Goal: Obtain resource: Obtain resource

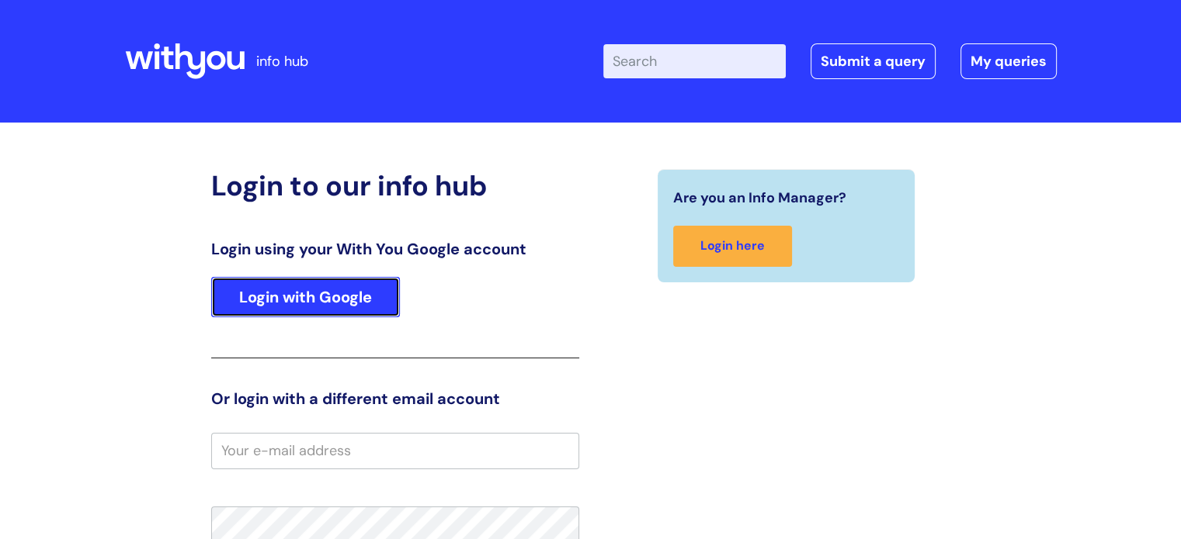
click at [361, 286] on link "Login with Google" at bounding box center [305, 297] width 189 height 40
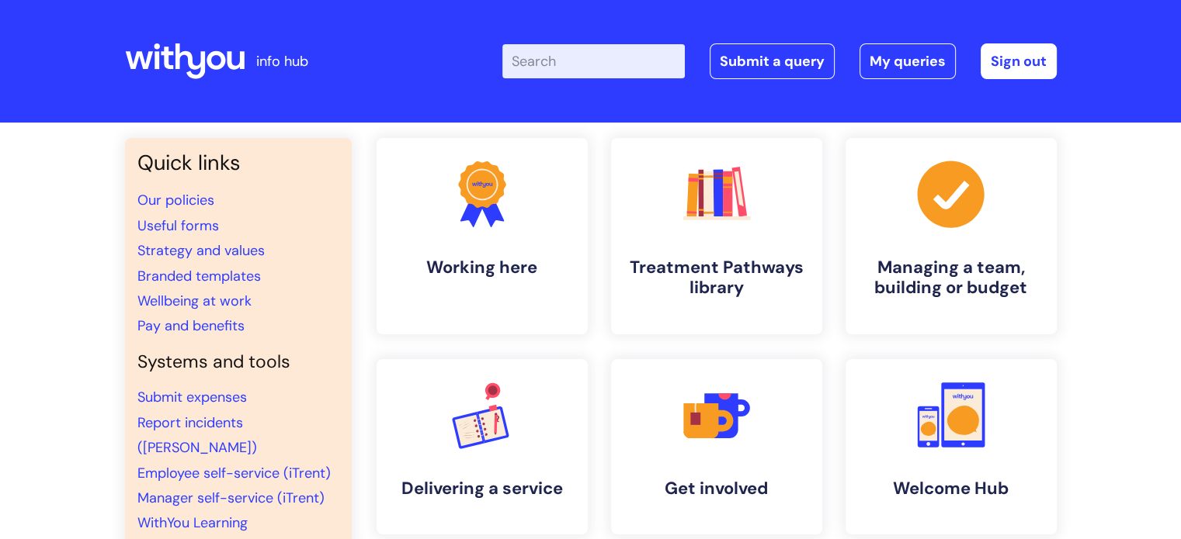
click at [361, 286] on div "Quick links Our policies Useful forms Strategy and values Branded templates Wel…" at bounding box center [590, 512] width 931 height 748
click at [688, 199] on icon at bounding box center [691, 194] width 12 height 44
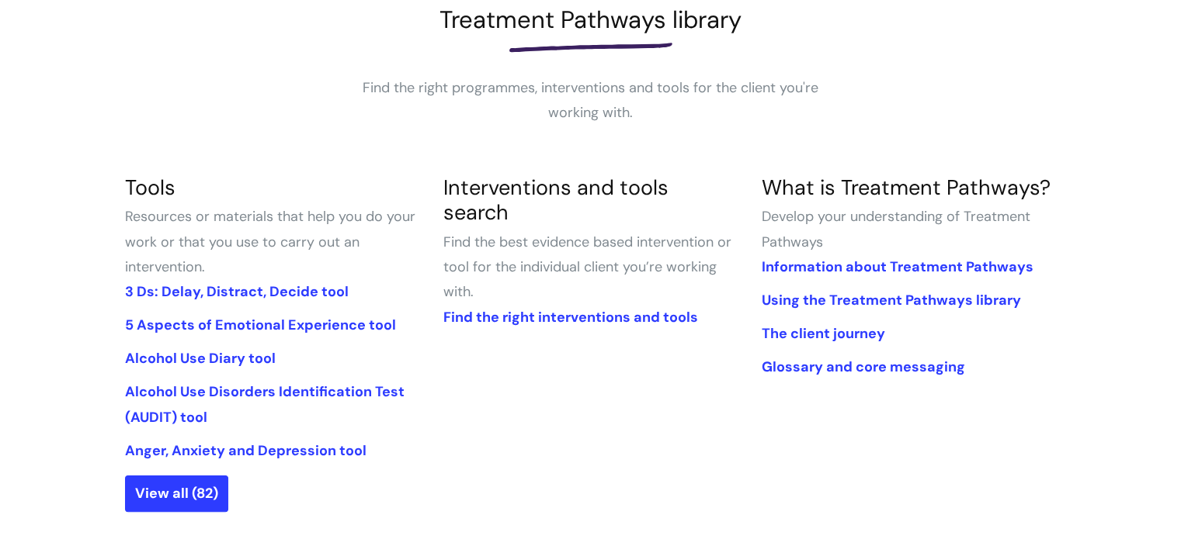
scroll to position [239, 0]
click at [184, 486] on link "View all (82)" at bounding box center [176, 493] width 103 height 36
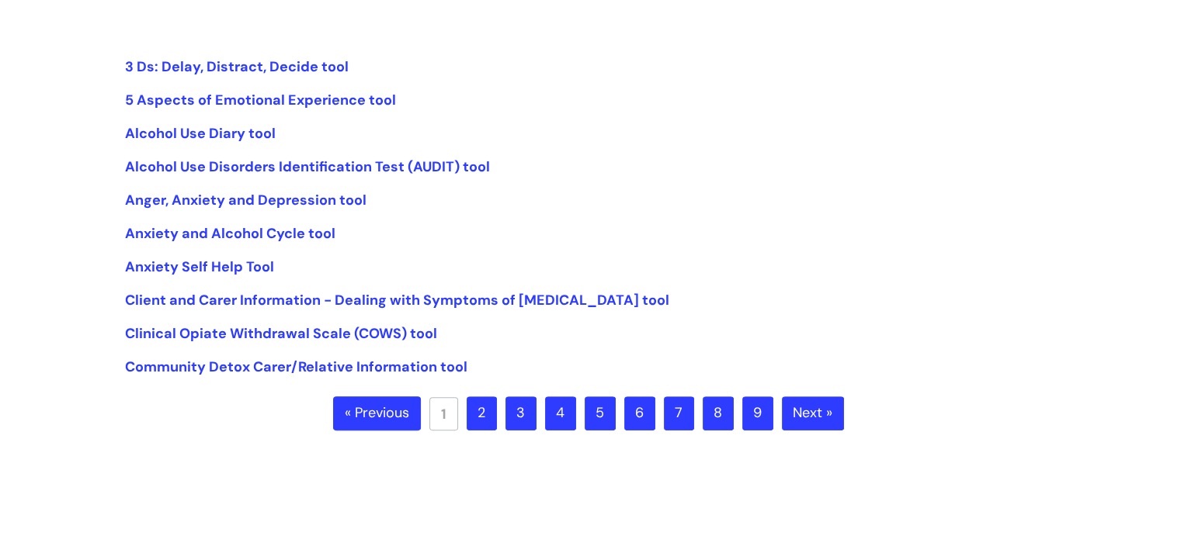
scroll to position [359, 0]
click at [484, 418] on link "2" at bounding box center [481, 414] width 30 height 34
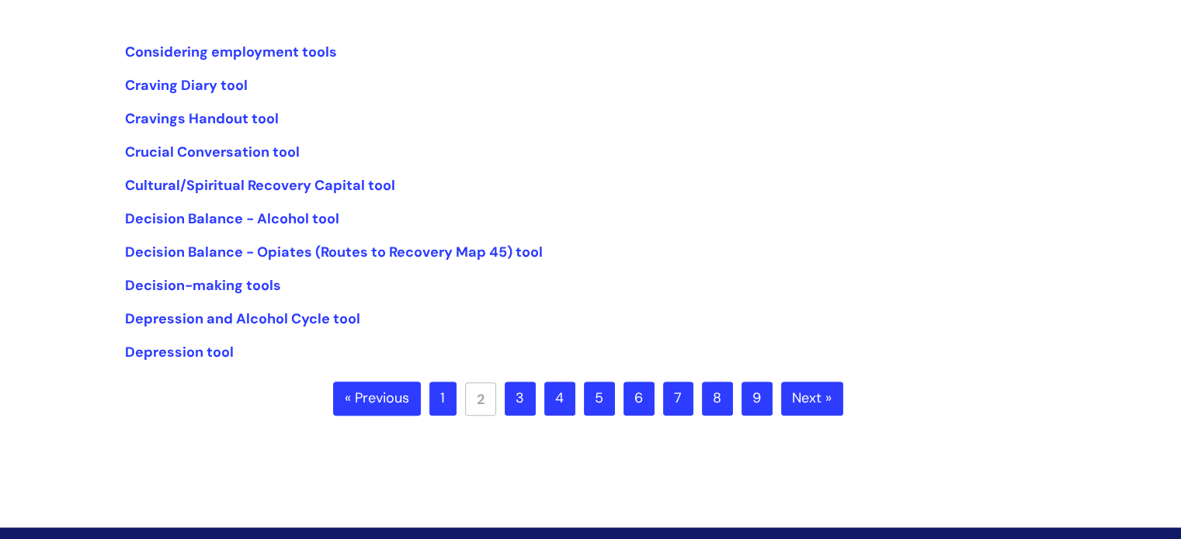
scroll to position [375, 0]
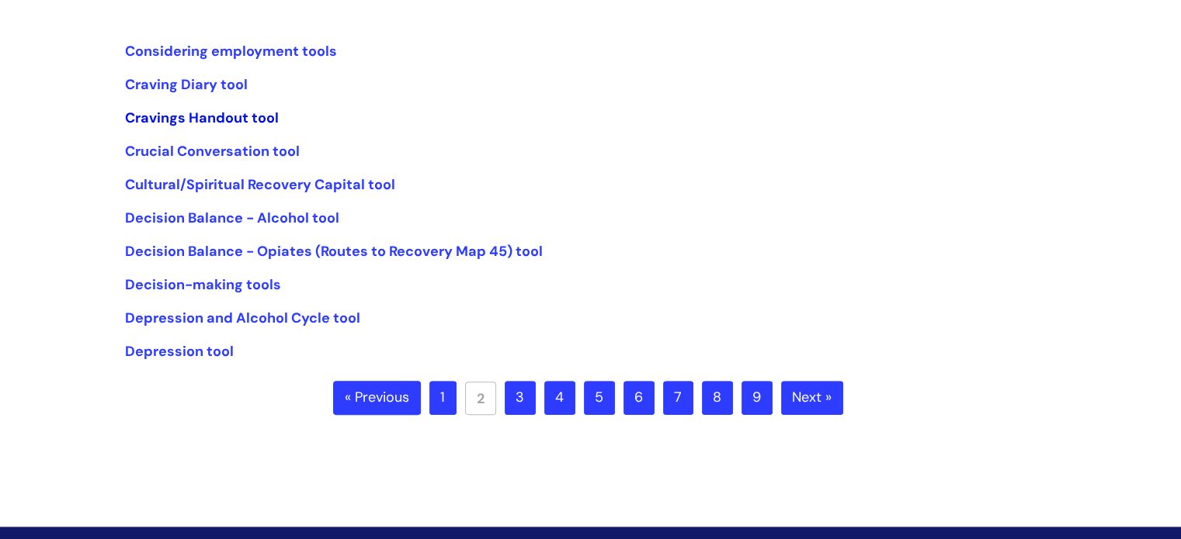
click at [250, 120] on link "Cravings Handout tool" at bounding box center [202, 118] width 154 height 19
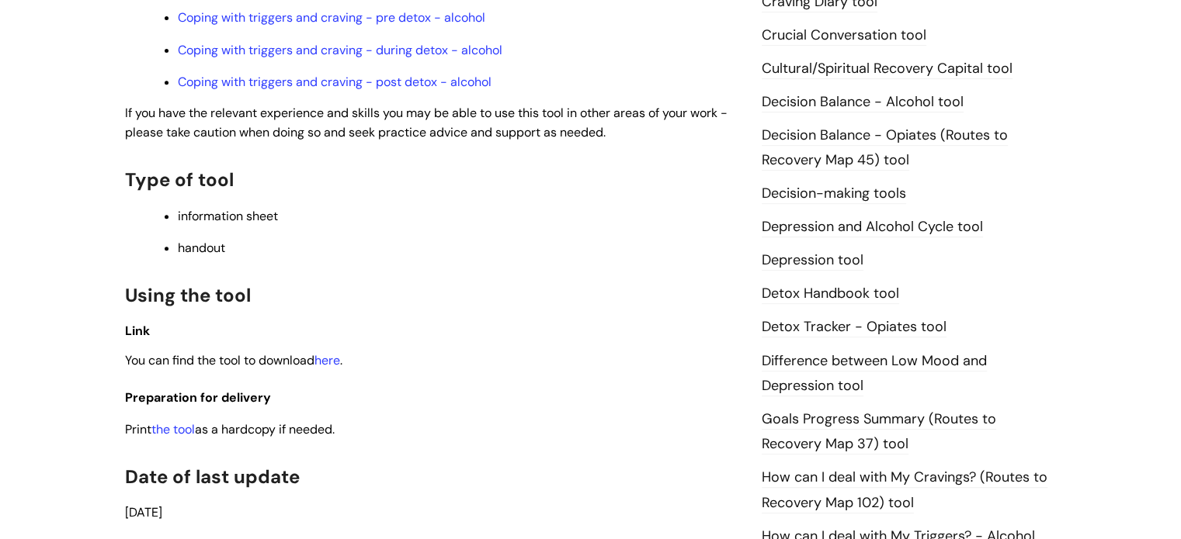
scroll to position [695, 0]
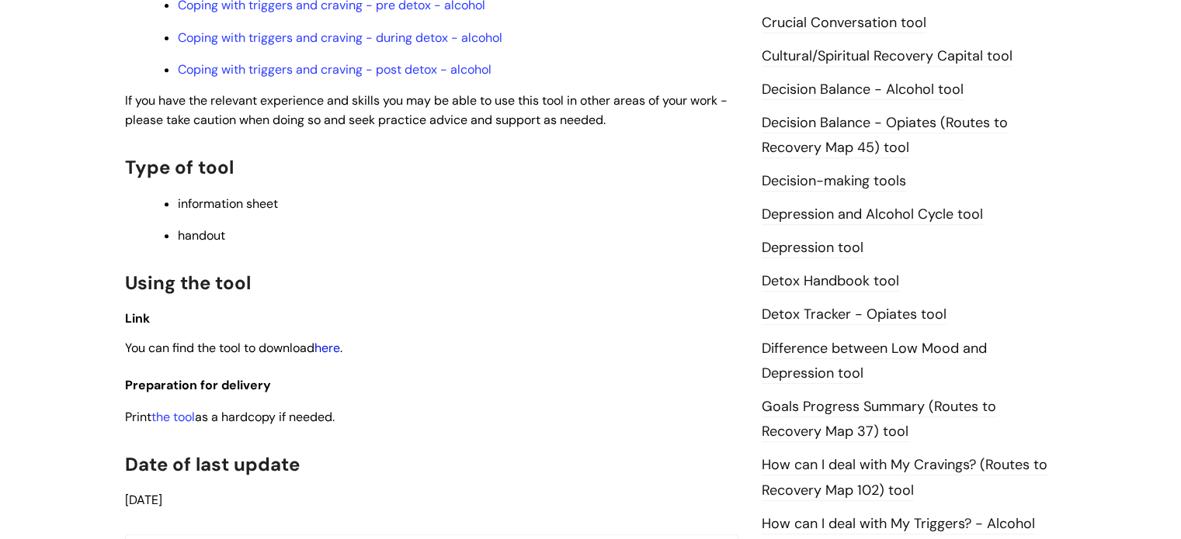
click at [331, 349] on link "here" at bounding box center [327, 348] width 26 height 16
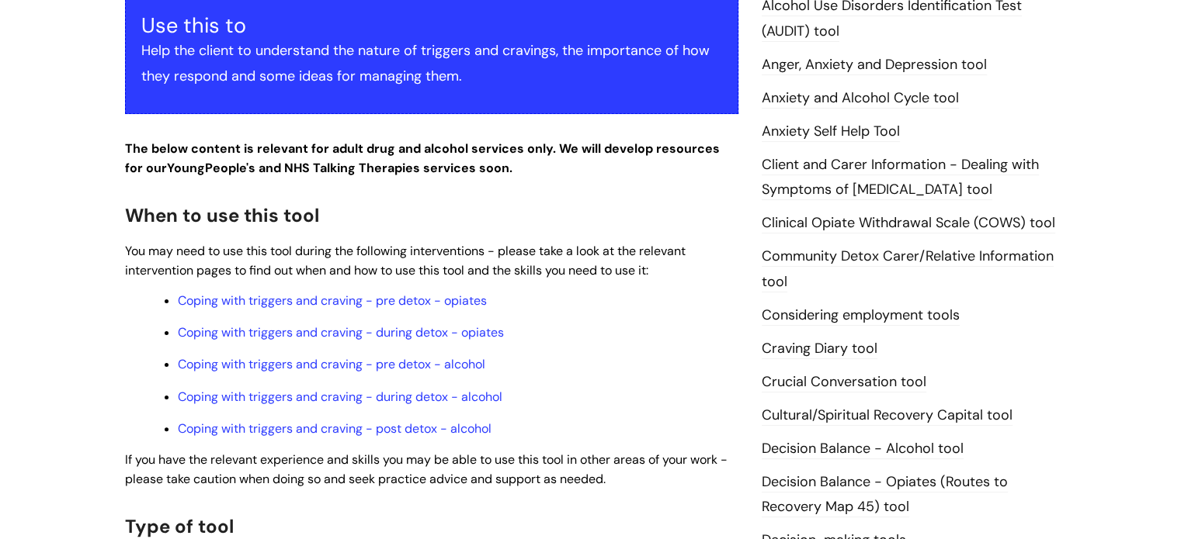
scroll to position [0, 0]
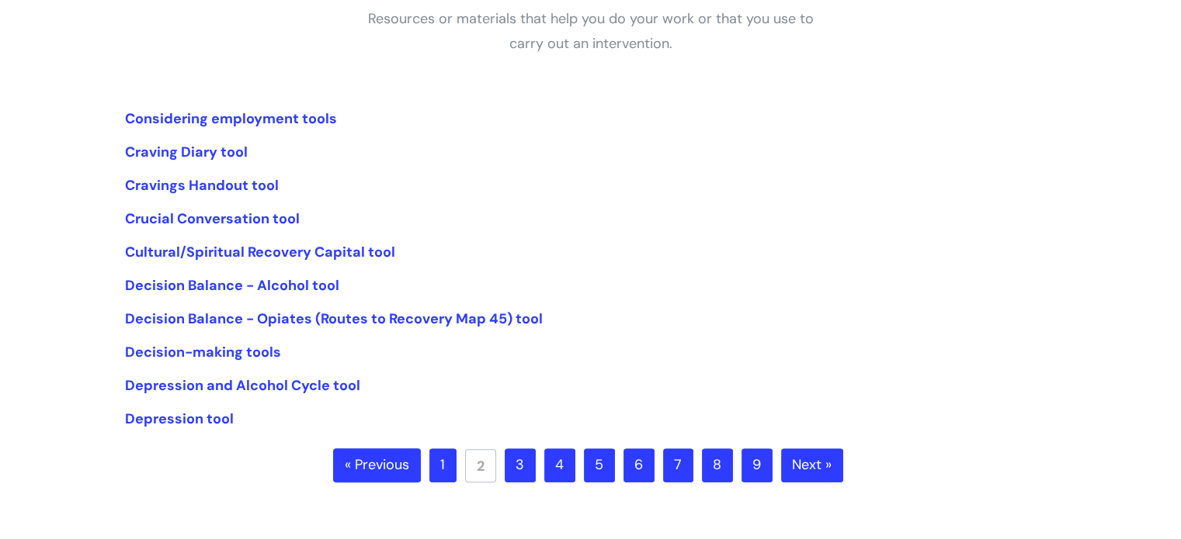
scroll to position [307, 0]
click at [453, 466] on link "1" at bounding box center [442, 466] width 27 height 34
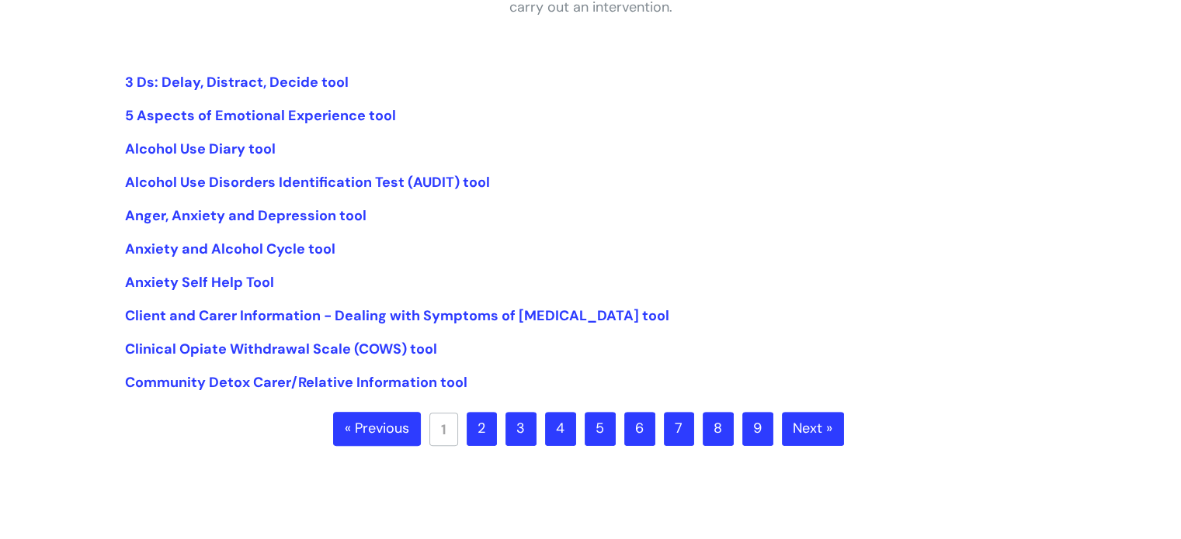
scroll to position [345, 0]
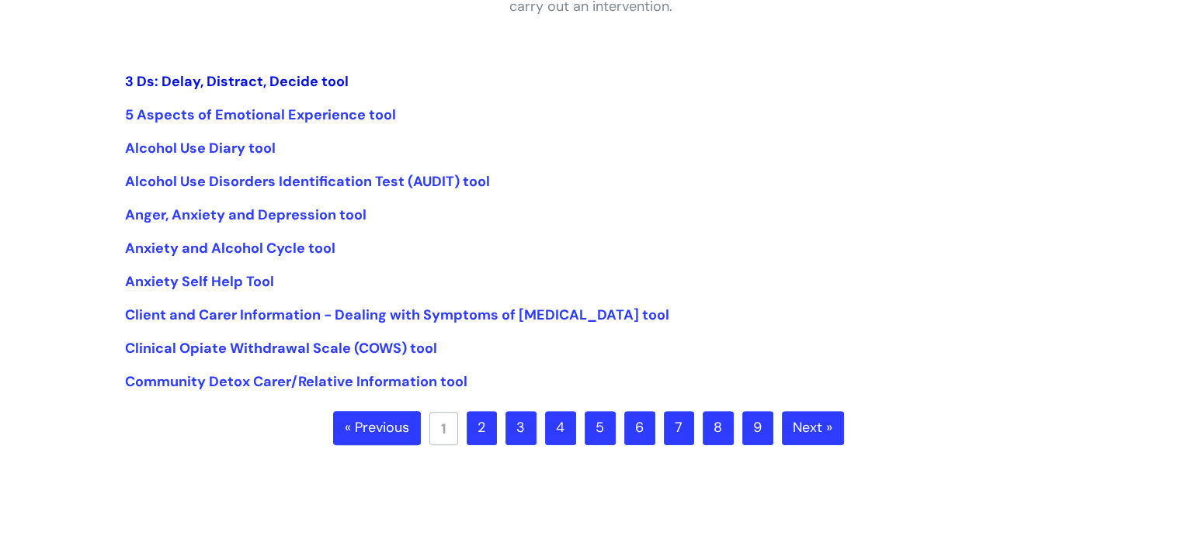
click at [269, 88] on link "3 Ds: Delay, Distract, Decide tool" at bounding box center [237, 81] width 224 height 19
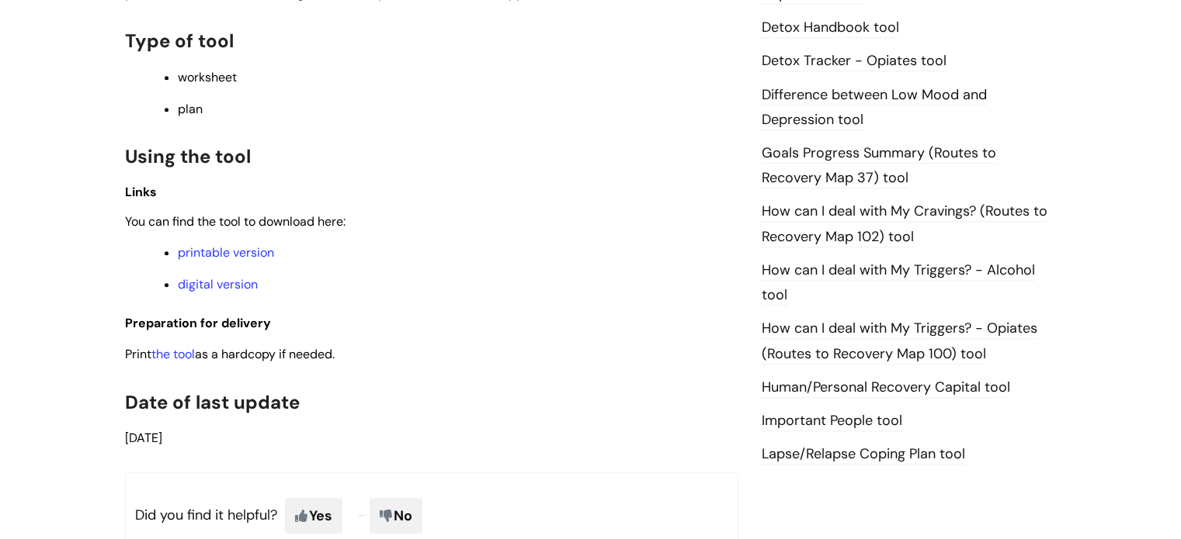
scroll to position [952, 0]
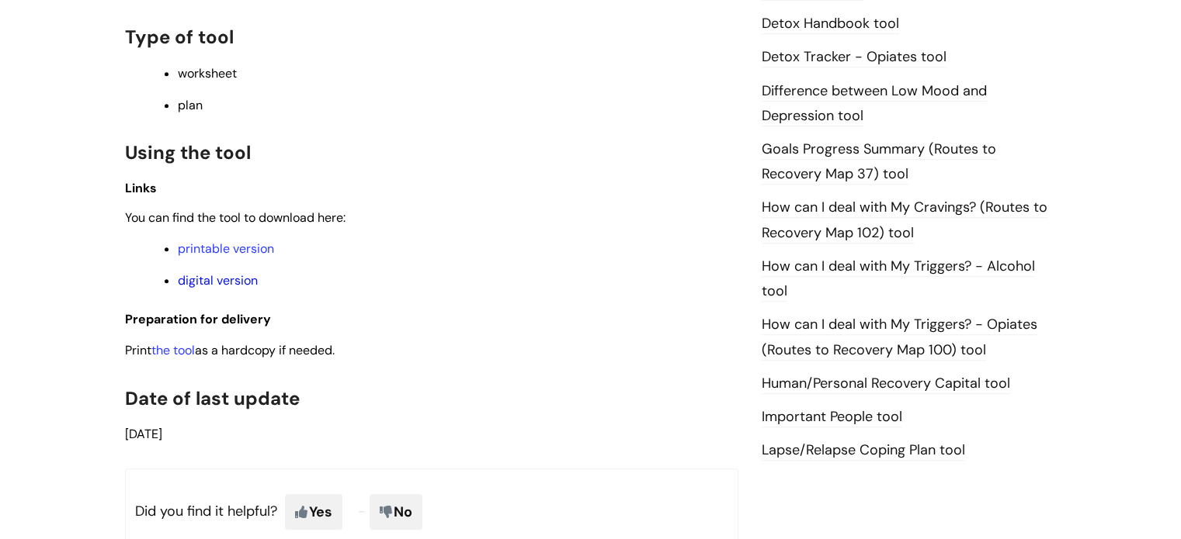
click at [212, 289] on link "digital version" at bounding box center [218, 280] width 80 height 16
